Goal: Information Seeking & Learning: Check status

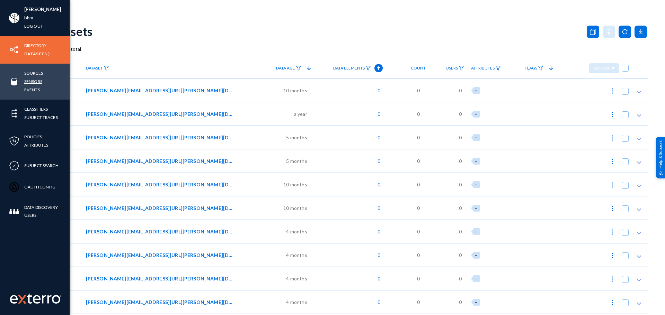
click at [35, 79] on link "Sensors" at bounding box center [33, 82] width 18 height 8
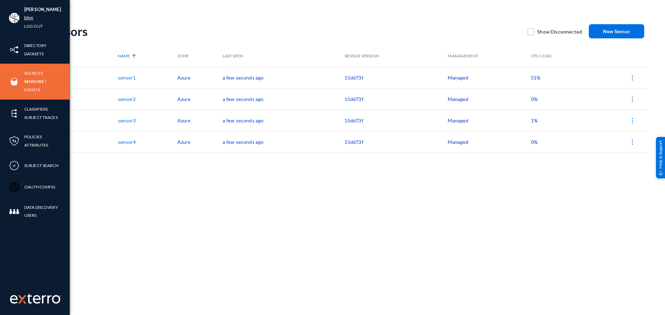
click at [27, 16] on link "bhm" at bounding box center [28, 18] width 9 height 8
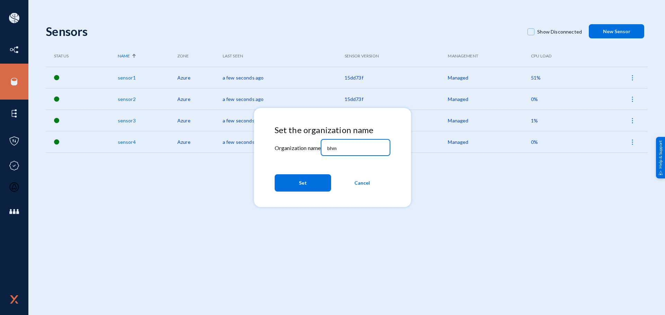
click at [346, 148] on input "bhm" at bounding box center [357, 148] width 60 height 6
type input "esagprivacy"
click at [317, 186] on button "Set" at bounding box center [303, 182] width 56 height 17
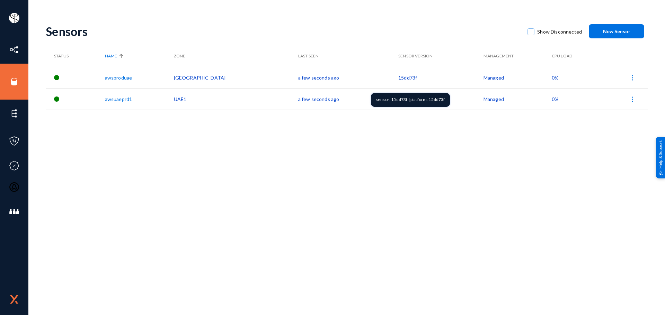
click at [398, 79] on td "15dd73f" at bounding box center [440, 77] width 85 height 21
click at [551, 78] on span "0%" at bounding box center [554, 78] width 7 height 6
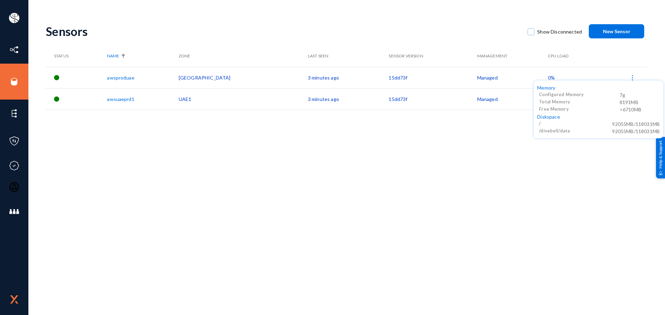
click at [538, 172] on div at bounding box center [332, 157] width 665 height 315
click at [548, 101] on span "0%" at bounding box center [551, 99] width 7 height 6
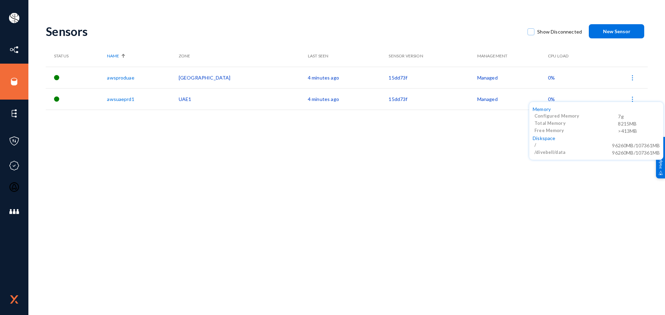
click at [12, 20] on div at bounding box center [332, 157] width 665 height 315
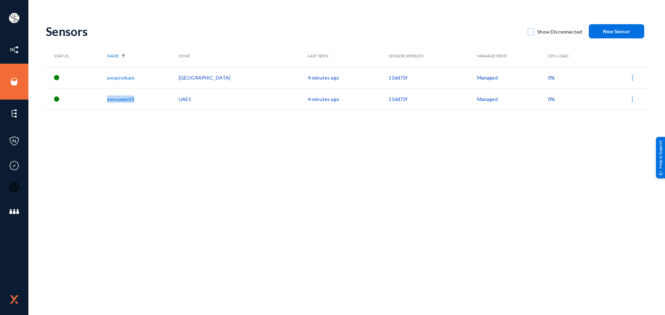
drag, startPoint x: 151, startPoint y: 100, endPoint x: 115, endPoint y: 99, distance: 36.4
click at [115, 99] on tr "awsuaeprd1 UAE1 4 minutes ago 15dd73f Managed 0%" at bounding box center [347, 98] width 602 height 21
copy tr "awsuaeprd1"
